Goal: Information Seeking & Learning: Learn about a topic

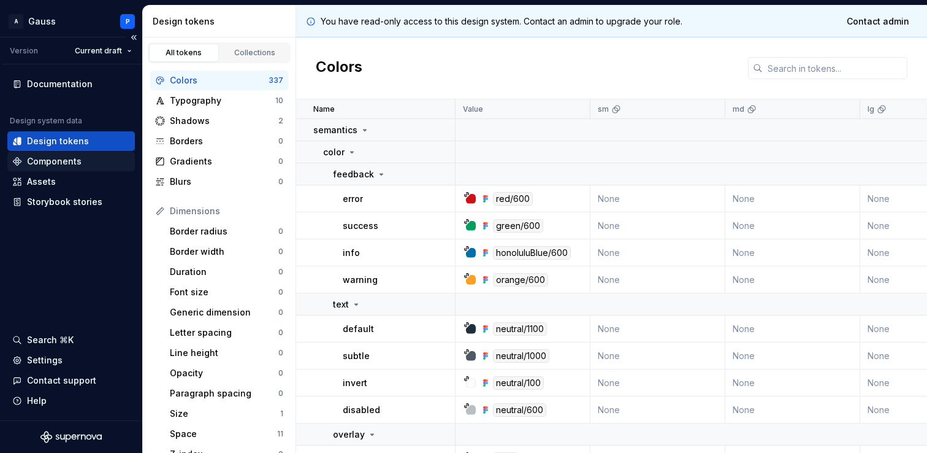
click at [64, 159] on div "Components" at bounding box center [54, 161] width 55 height 12
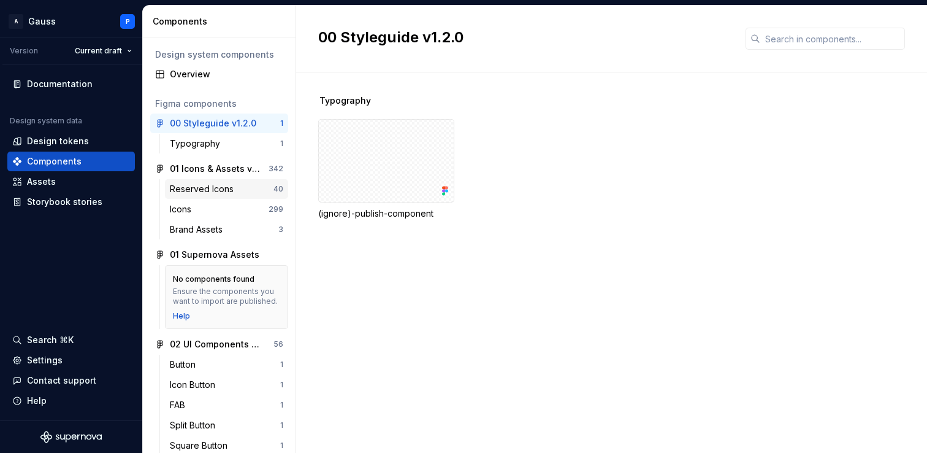
click at [239, 190] on div "Reserved Icons" at bounding box center [222, 189] width 104 height 12
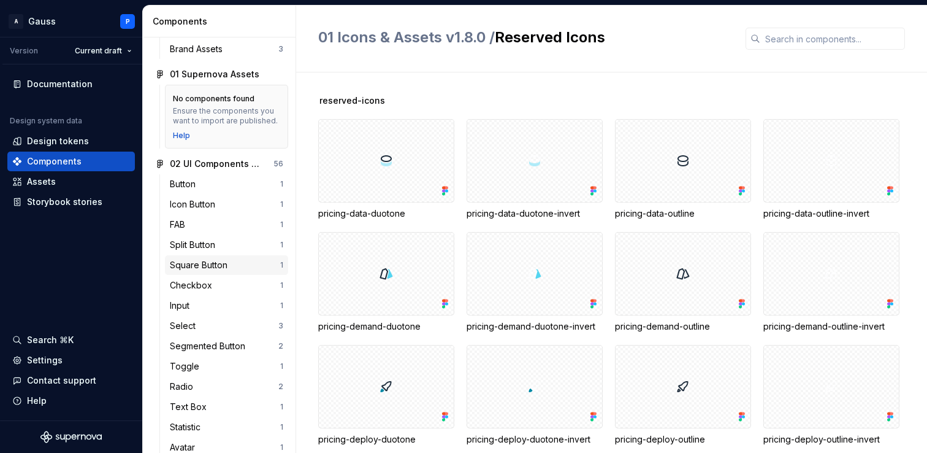
scroll to position [182, 0]
click at [224, 280] on div "Checkbox" at bounding box center [225, 284] width 110 height 12
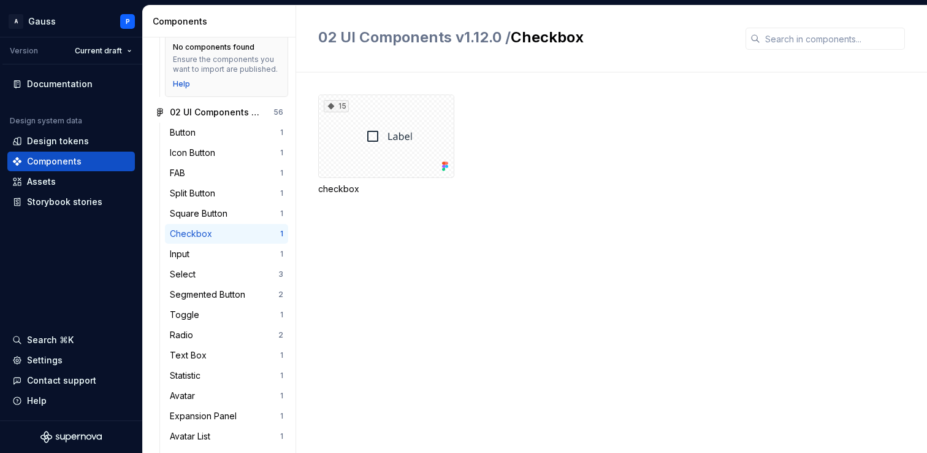
scroll to position [232, 0]
click at [218, 327] on div "Radio 2" at bounding box center [226, 334] width 123 height 20
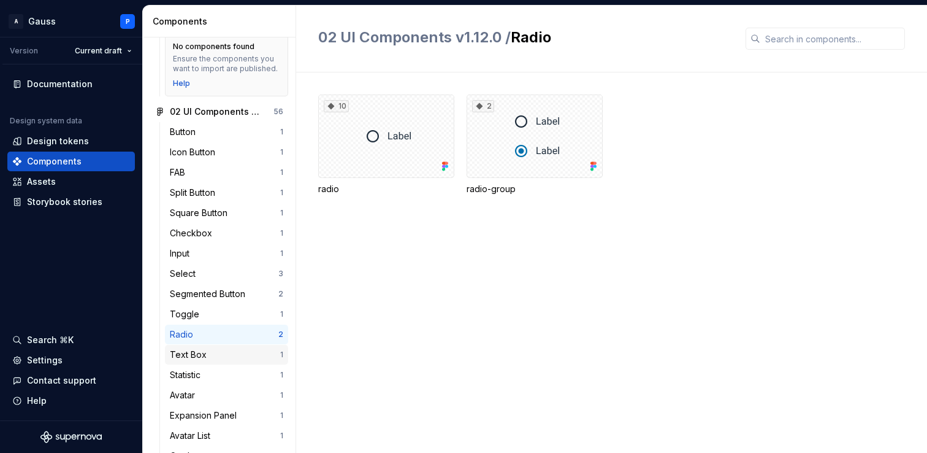
click at [214, 359] on div "Text Box" at bounding box center [225, 354] width 110 height 12
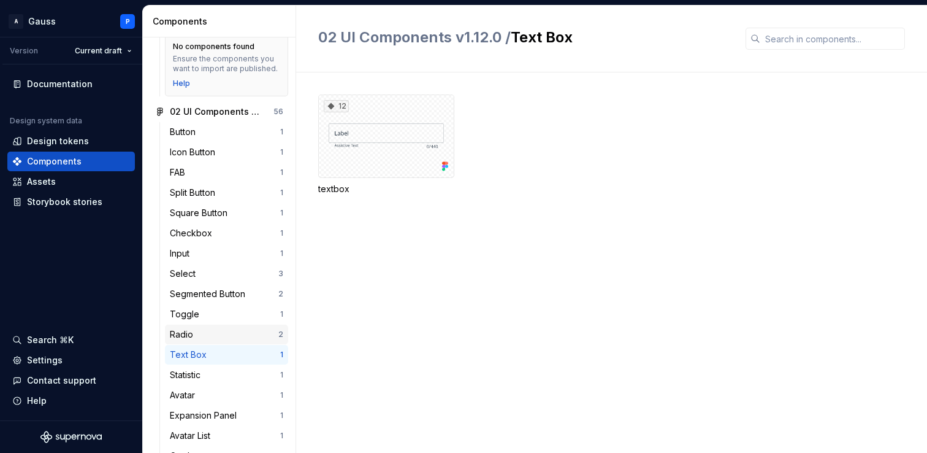
click at [204, 337] on div "Radio" at bounding box center [224, 334] width 109 height 12
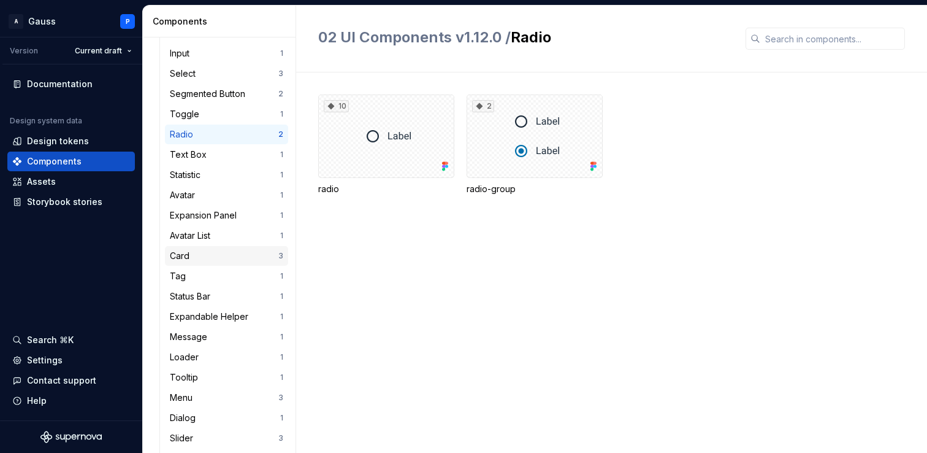
scroll to position [445, 0]
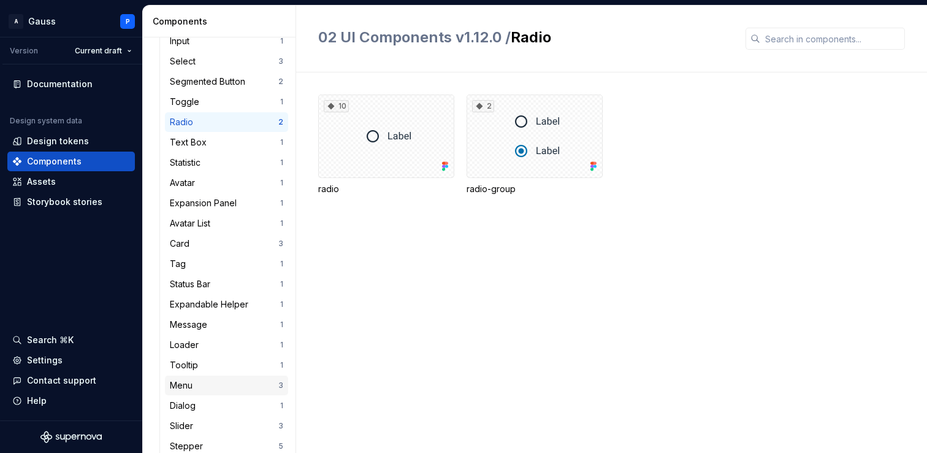
click at [220, 384] on div "Menu" at bounding box center [224, 385] width 109 height 12
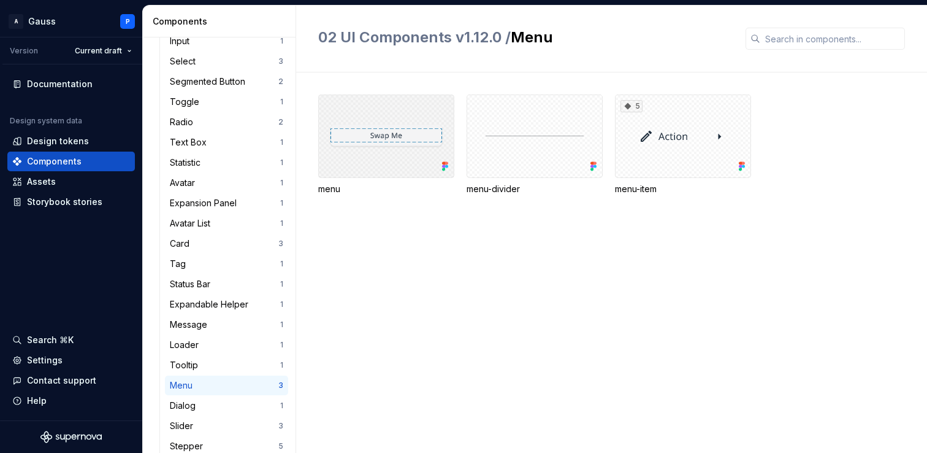
click at [390, 140] on div at bounding box center [386, 135] width 136 height 83
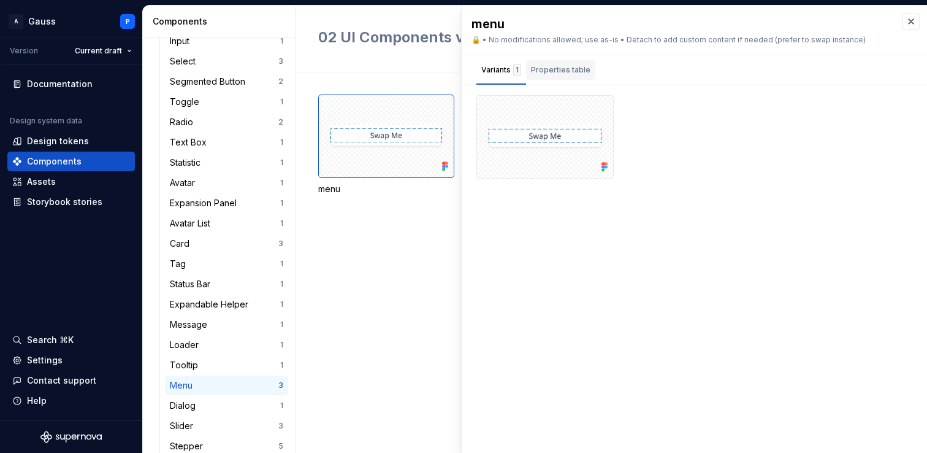
click at [561, 68] on div "Properties table" at bounding box center [560, 70] width 59 height 12
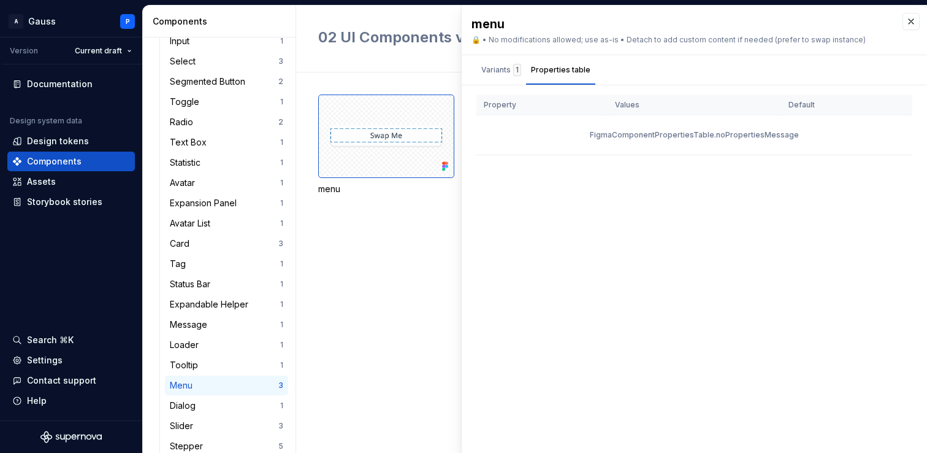
click at [431, 21] on div "02 UI Components v1.12.0 / Menu" at bounding box center [611, 39] width 631 height 67
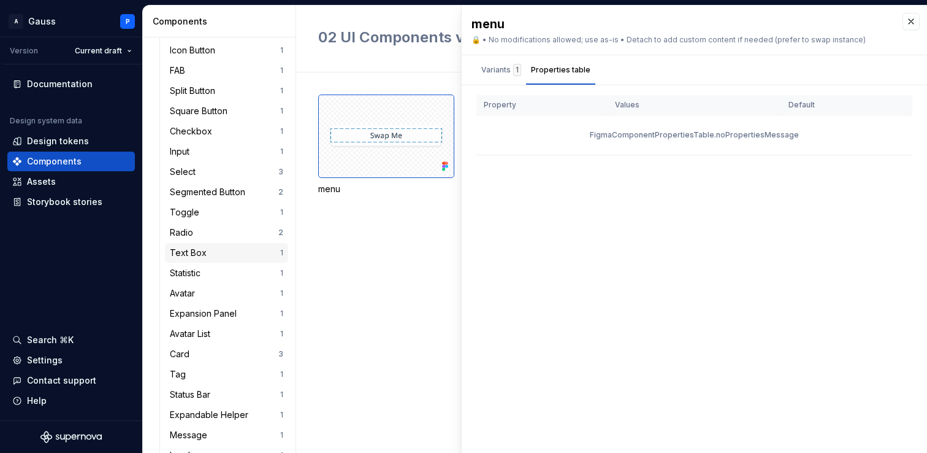
scroll to position [327, 0]
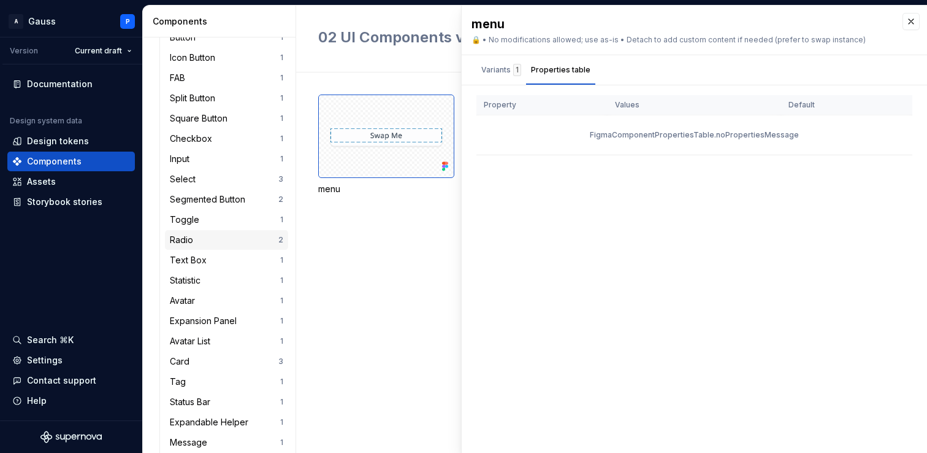
click at [200, 235] on div "Radio" at bounding box center [224, 240] width 109 height 12
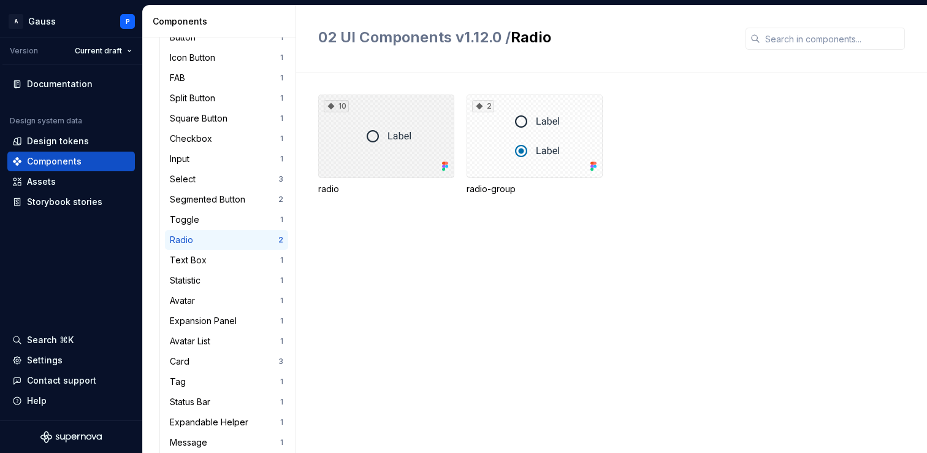
click at [405, 136] on div "10" at bounding box center [386, 135] width 136 height 83
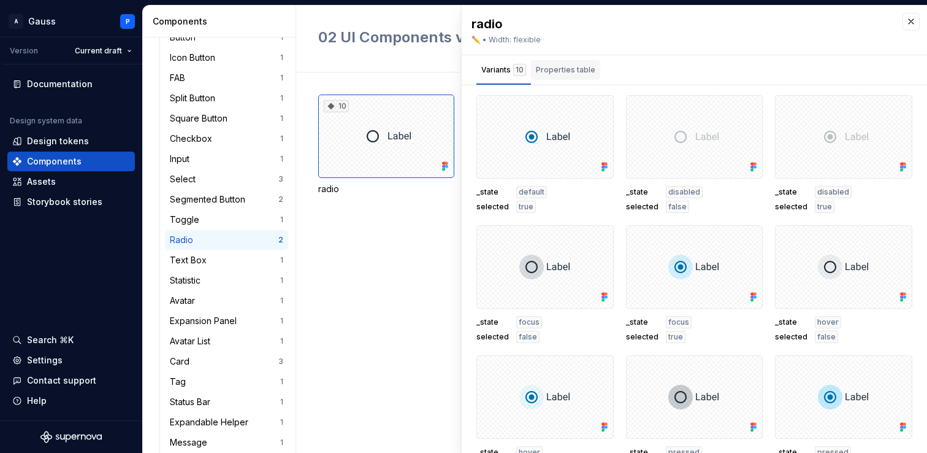
click at [583, 69] on div "Properties table" at bounding box center [565, 70] width 59 height 12
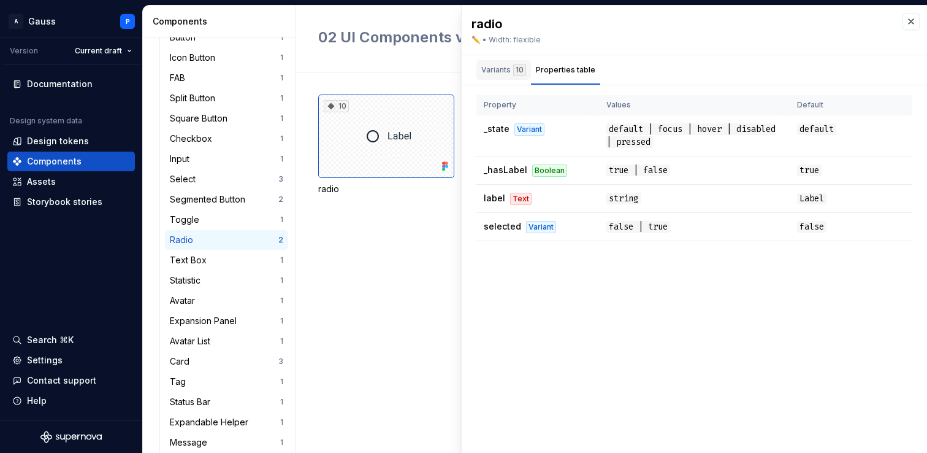
click at [497, 68] on div "Variants 10" at bounding box center [503, 70] width 45 height 12
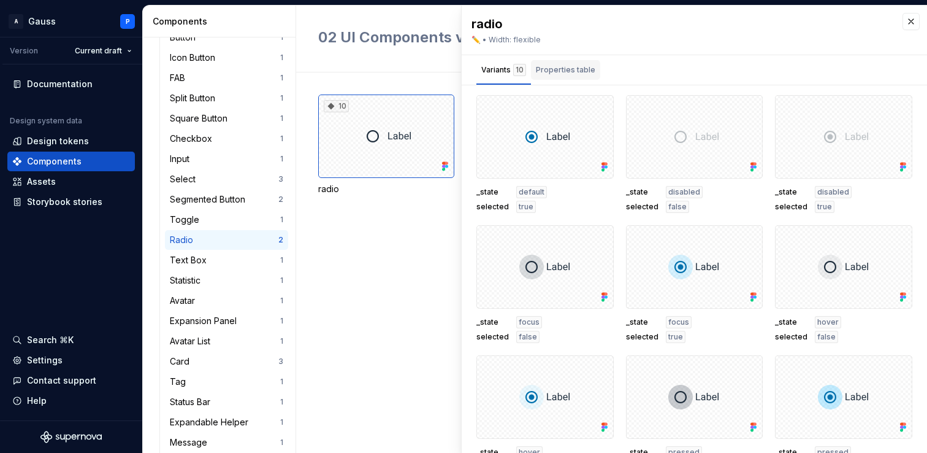
click at [549, 69] on div "Properties table" at bounding box center [565, 70] width 59 height 12
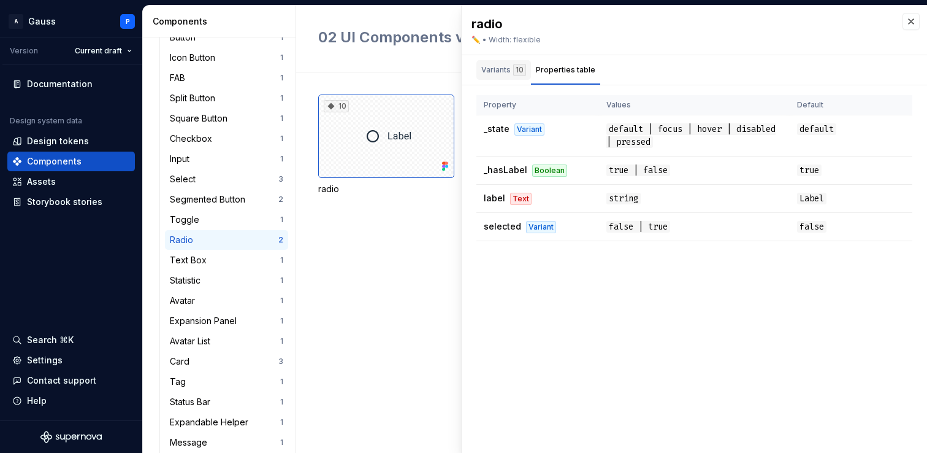
click at [506, 75] on div "Variants 10" at bounding box center [503, 70] width 45 height 12
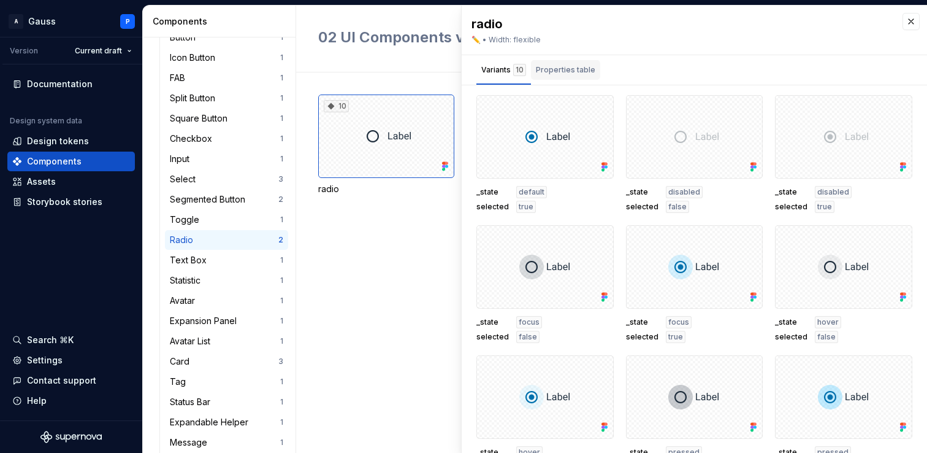
click at [562, 70] on div "Properties table" at bounding box center [565, 70] width 59 height 12
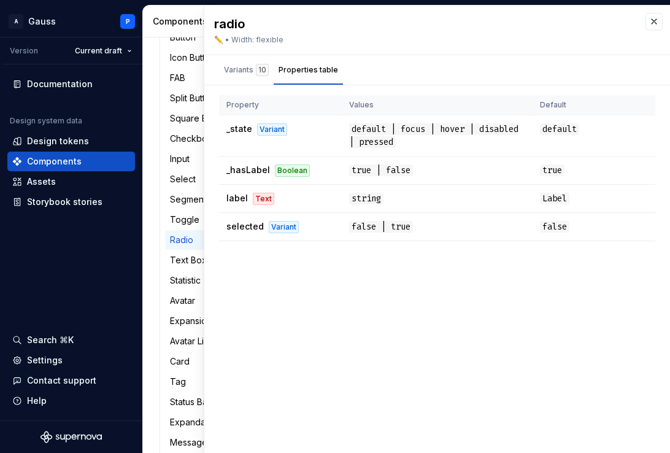
click at [159, 107] on div at bounding box center [159, 392] width 1 height 728
click at [249, 70] on div "Variants 10" at bounding box center [246, 70] width 45 height 12
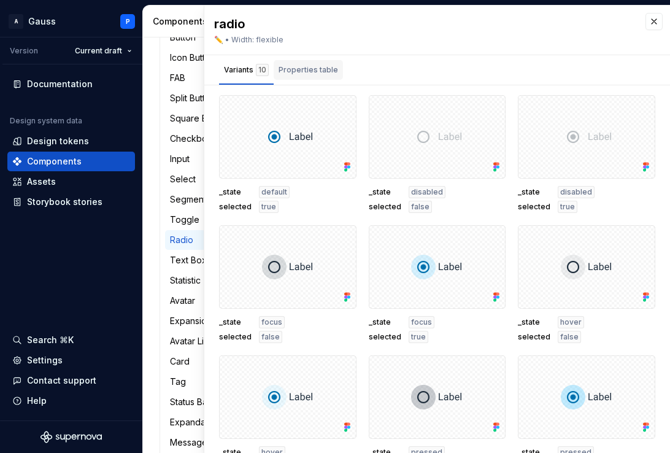
click at [305, 68] on div "Properties table" at bounding box center [307, 70] width 59 height 12
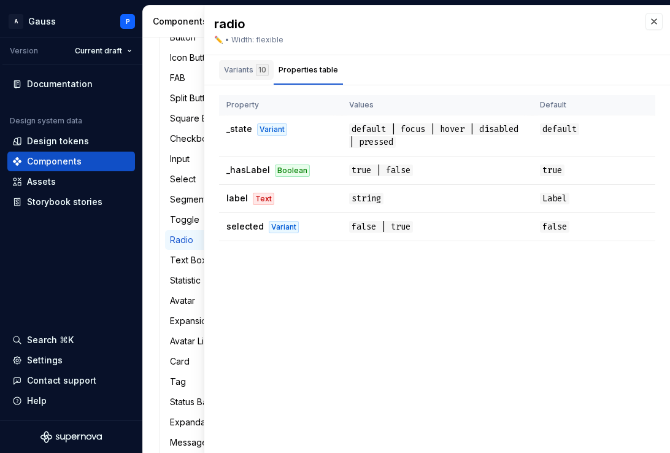
click at [245, 69] on div "Variants 10" at bounding box center [246, 70] width 45 height 12
